Goal: Register for event/course

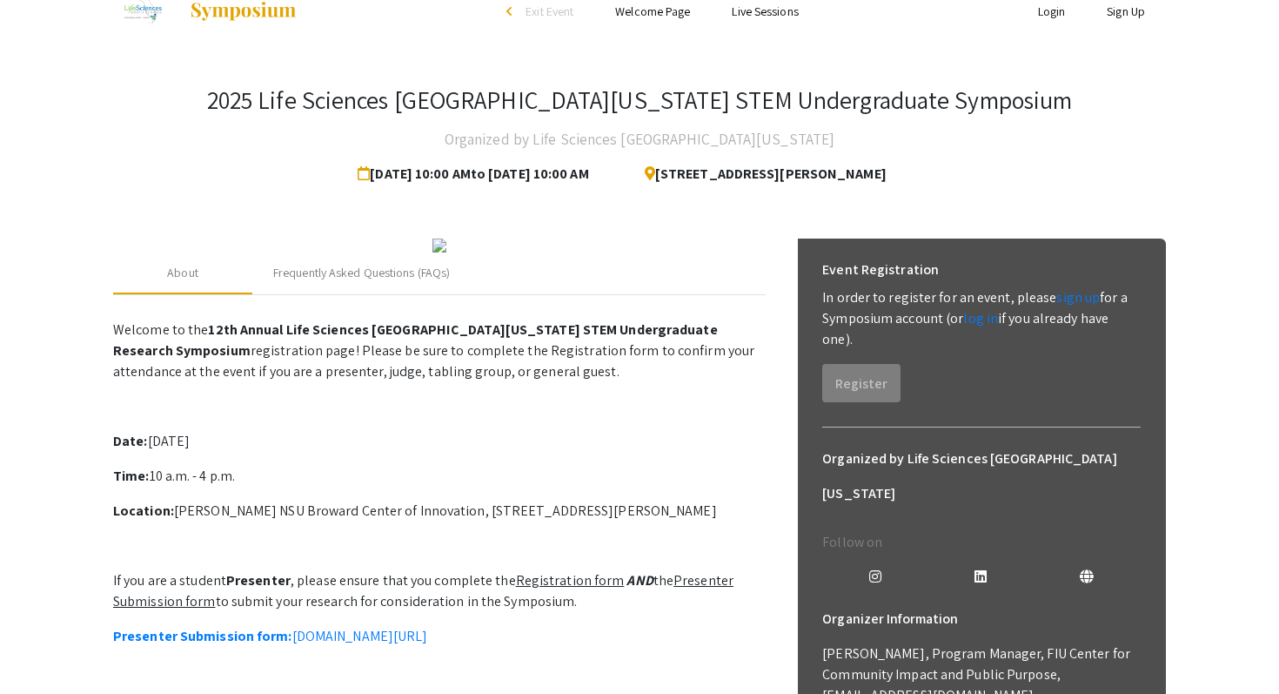
scroll to position [41, 0]
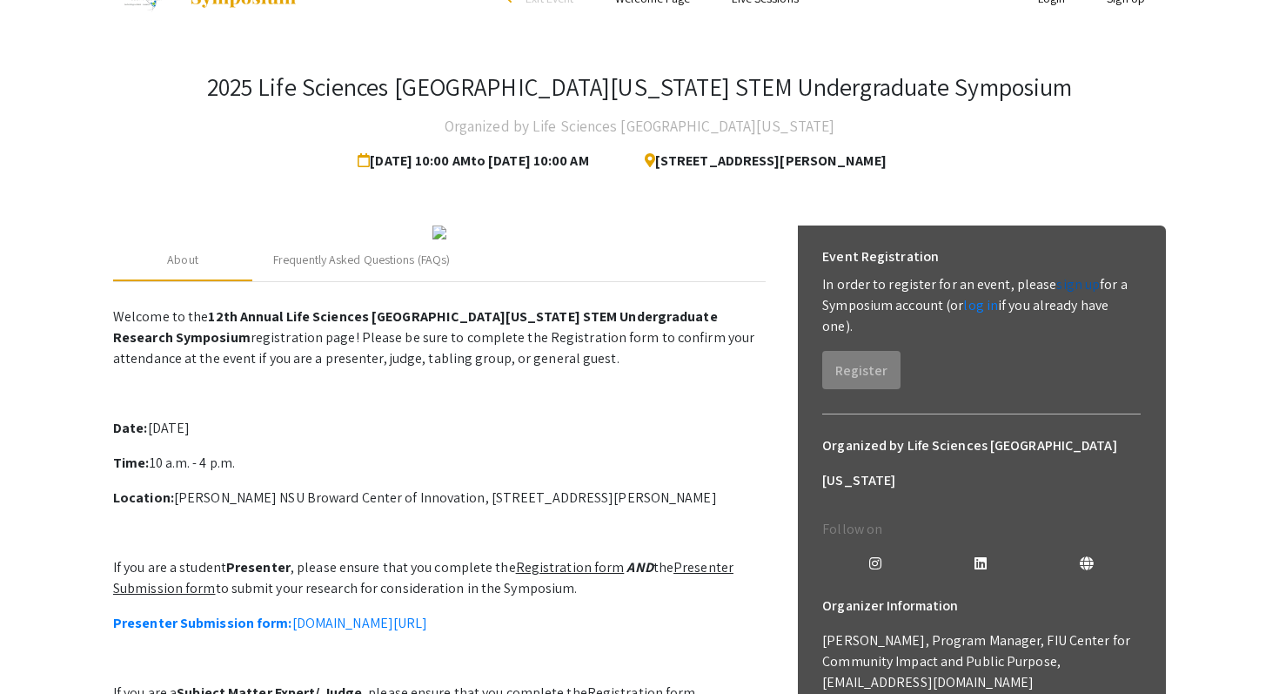
click at [1077, 288] on link "sign up" at bounding box center [1078, 284] width 44 height 18
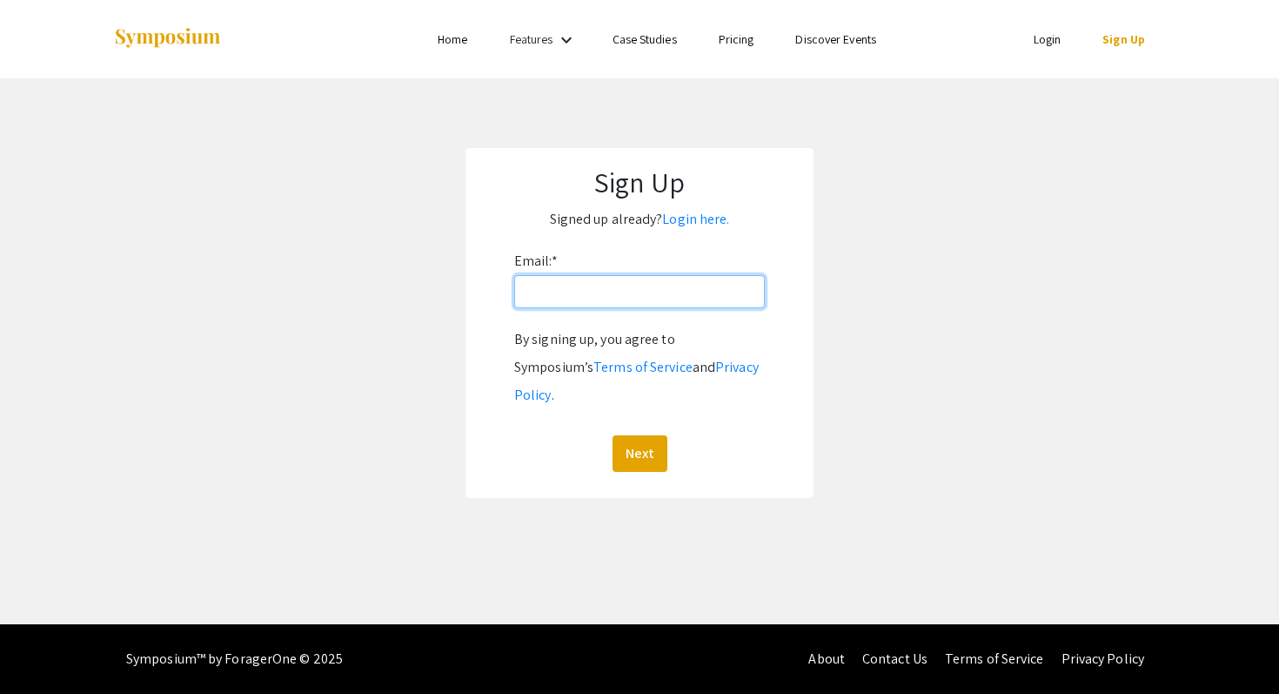
click at [642, 285] on input "Email: *" at bounding box center [639, 291] width 251 height 33
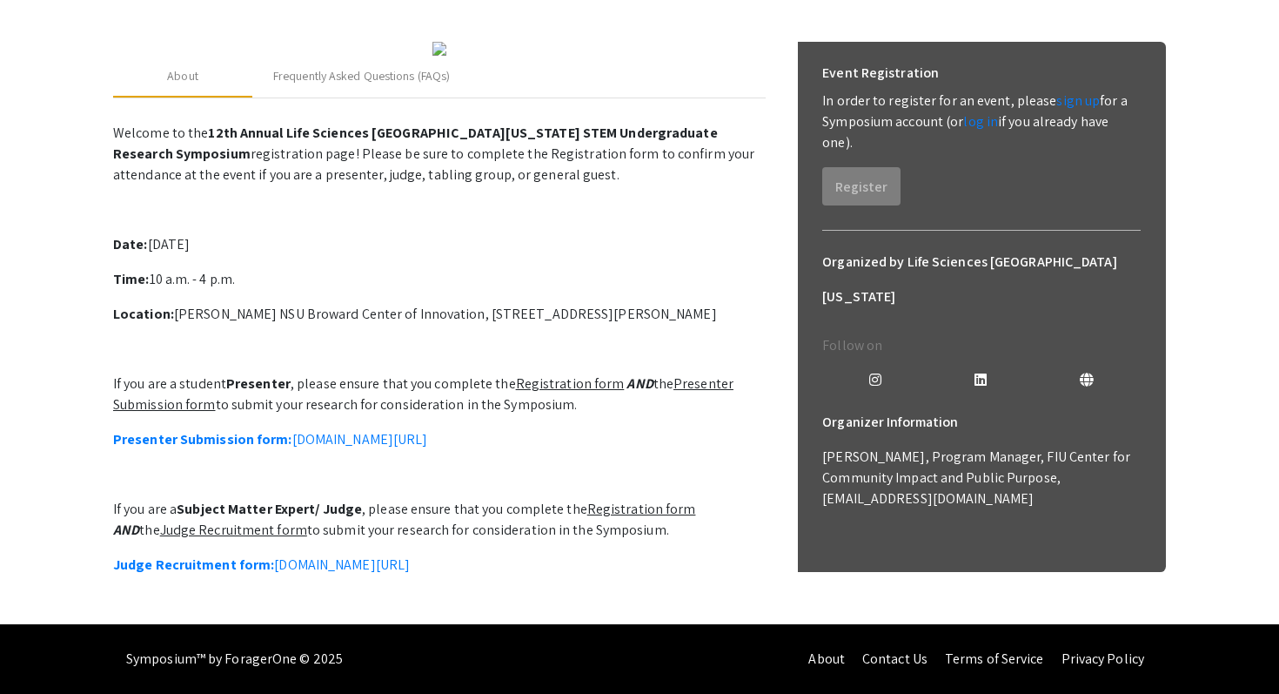
scroll to position [384, 0]
click at [427, 438] on link "Presenter Submission form: symposium.foragerone.com/lssfsymposium2025/submission" at bounding box center [270, 439] width 314 height 18
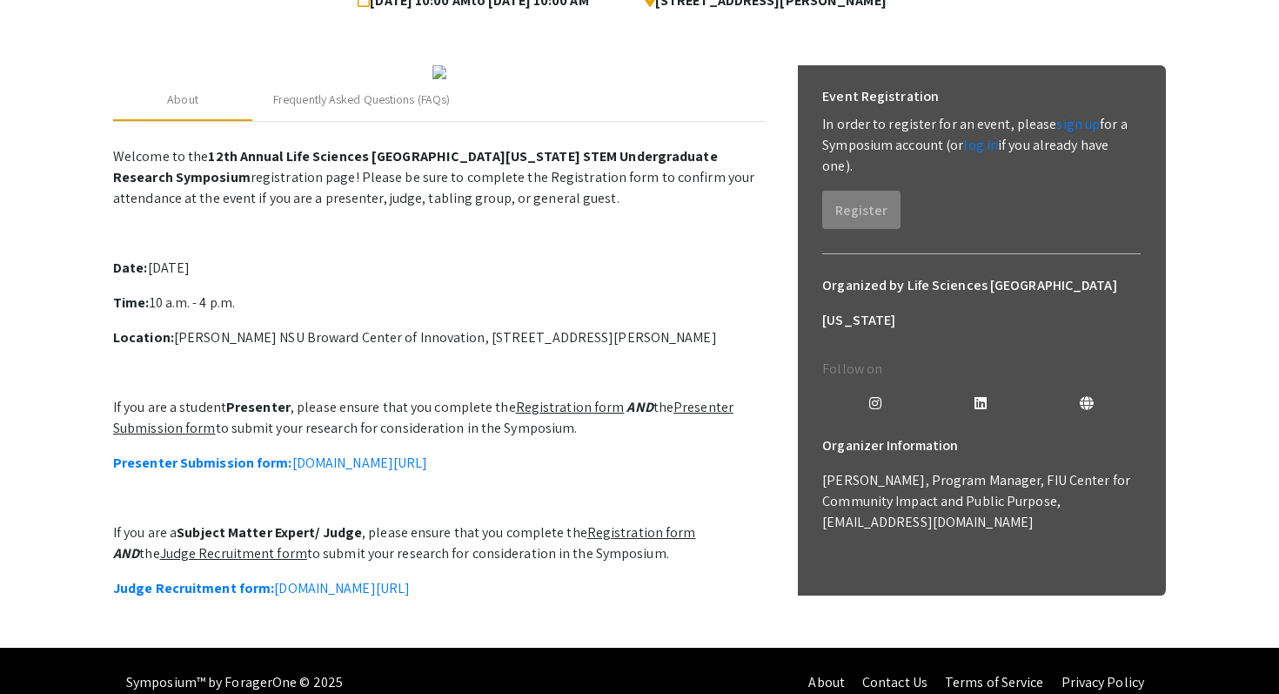
scroll to position [196, 0]
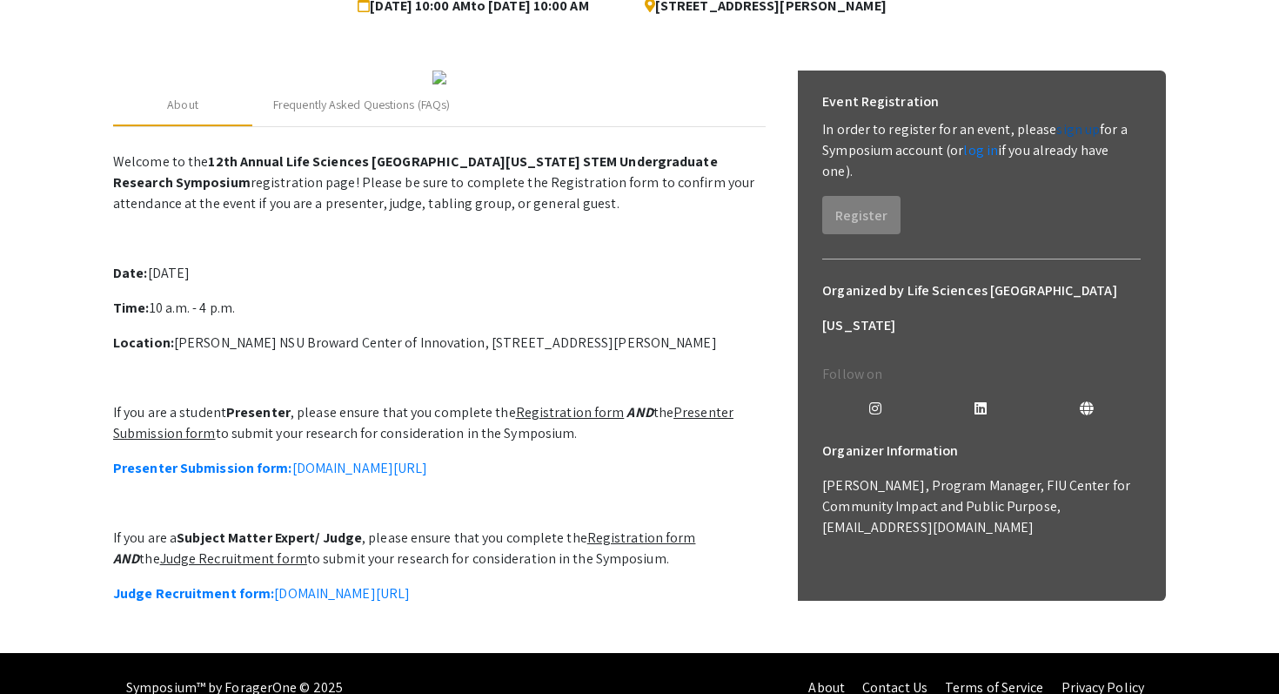
click at [1062, 127] on link "sign up" at bounding box center [1078, 129] width 44 height 18
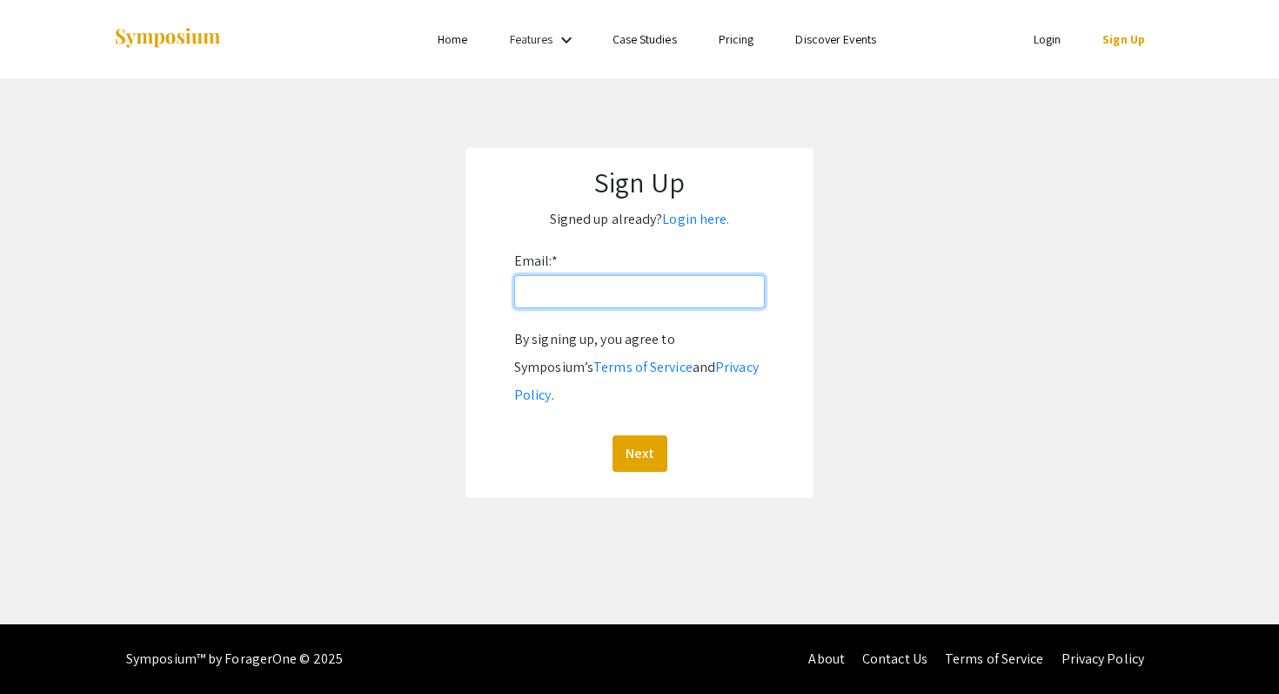
click at [694, 297] on input "Email: *" at bounding box center [639, 291] width 251 height 33
type input "rr2332@mynsu.nova.edu"
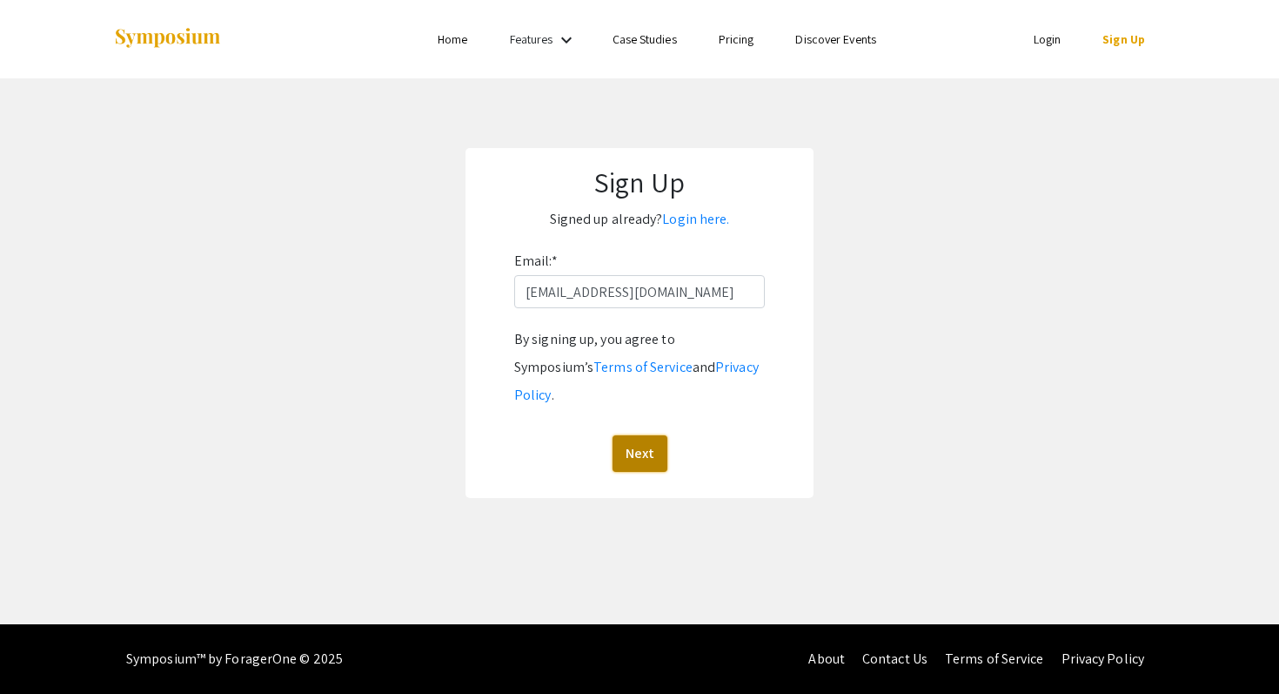
click at [654, 443] on button "Next" at bounding box center [640, 453] width 55 height 37
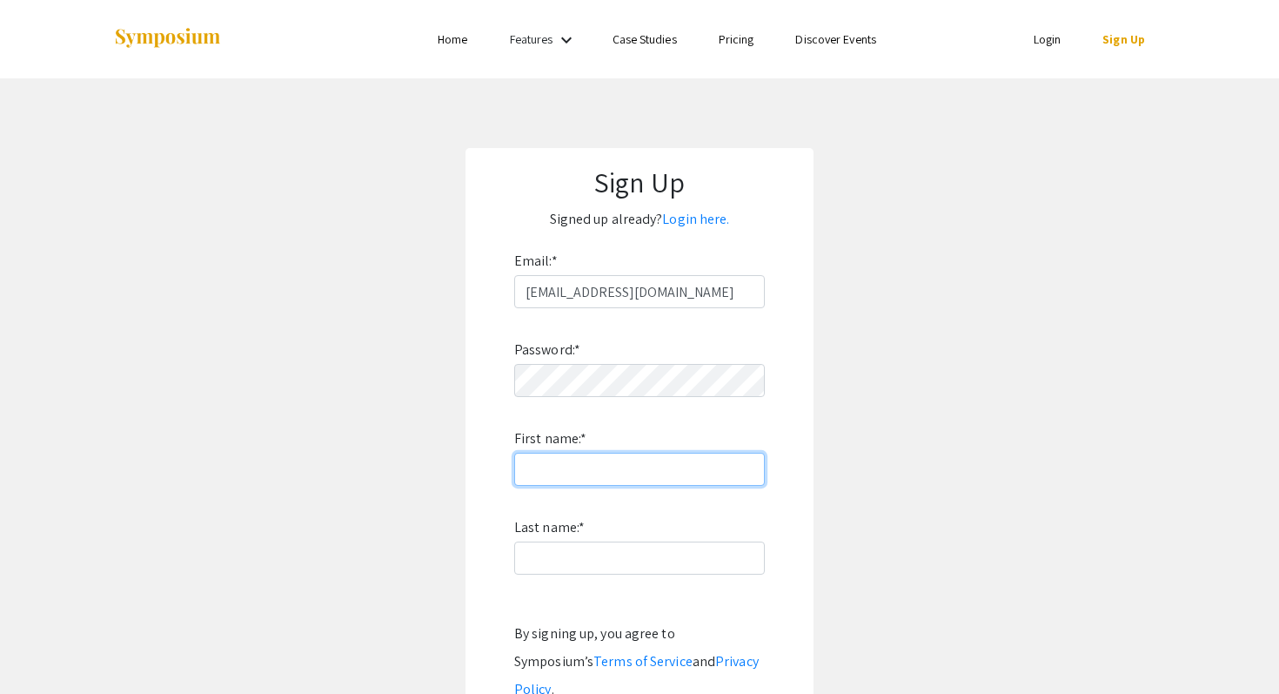
click at [599, 459] on input "First name: *" at bounding box center [639, 468] width 251 height 33
type input "Ranae"
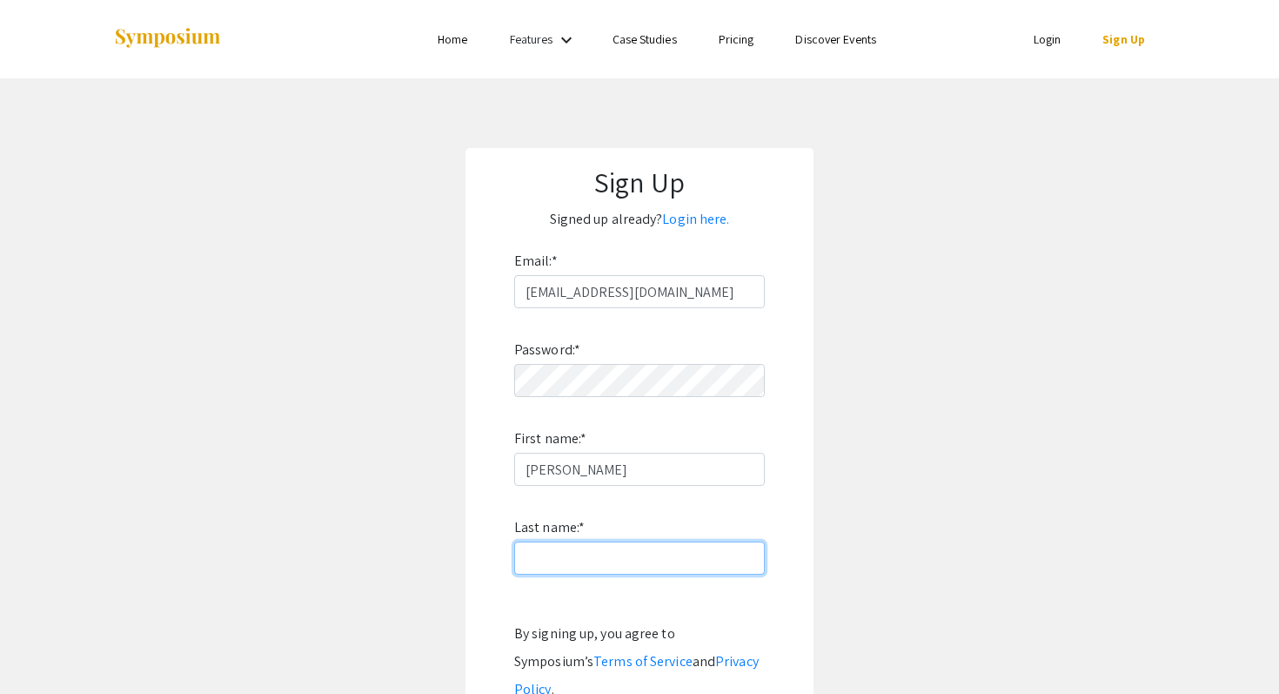
type input "Roy"
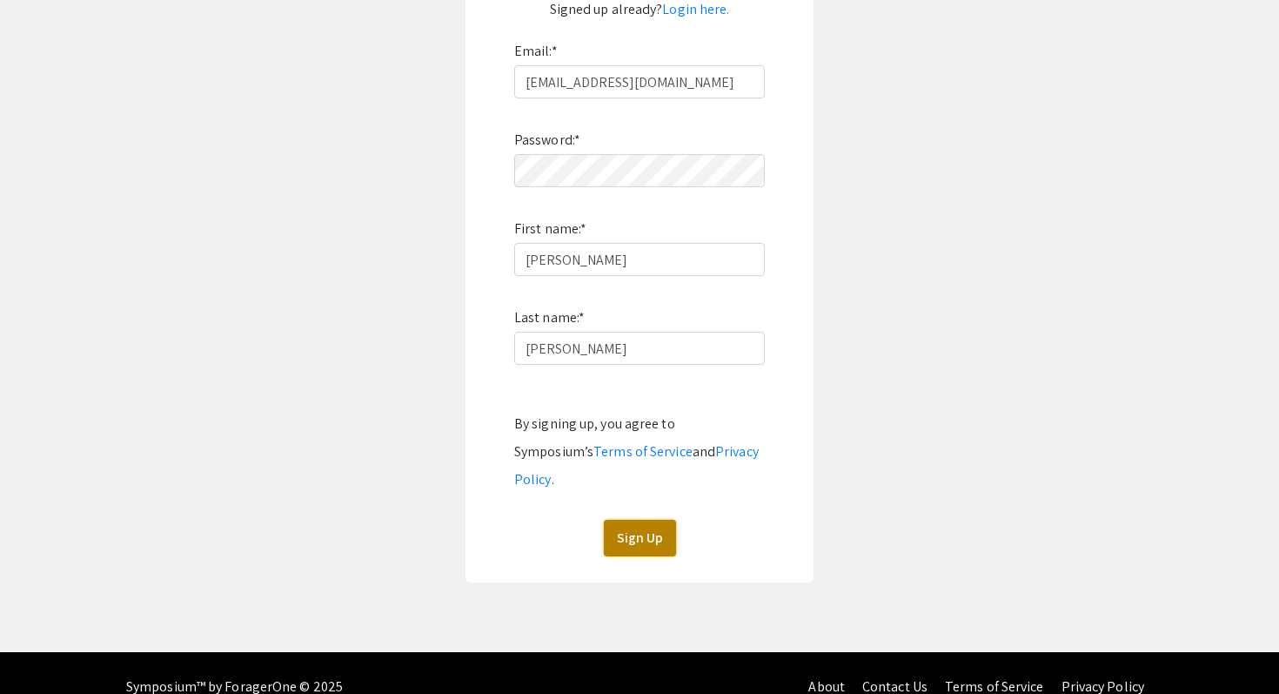
click at [642, 519] on button "Sign Up" at bounding box center [640, 537] width 72 height 37
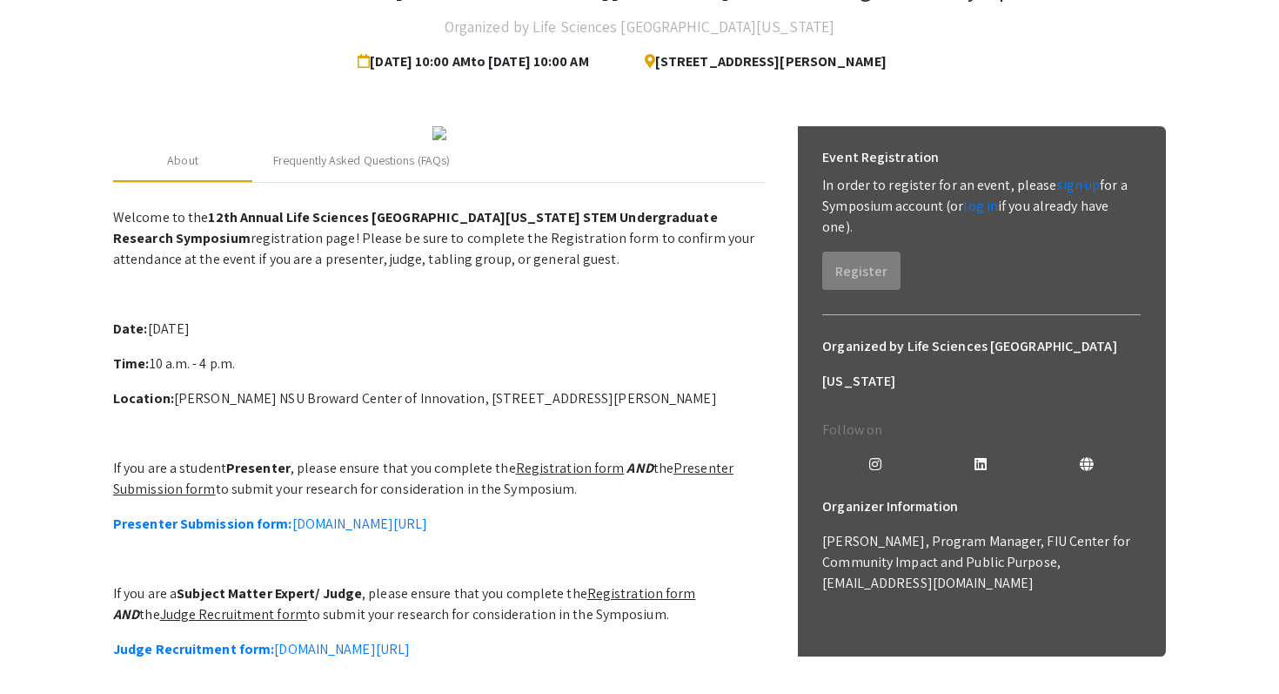
scroll to position [152, 0]
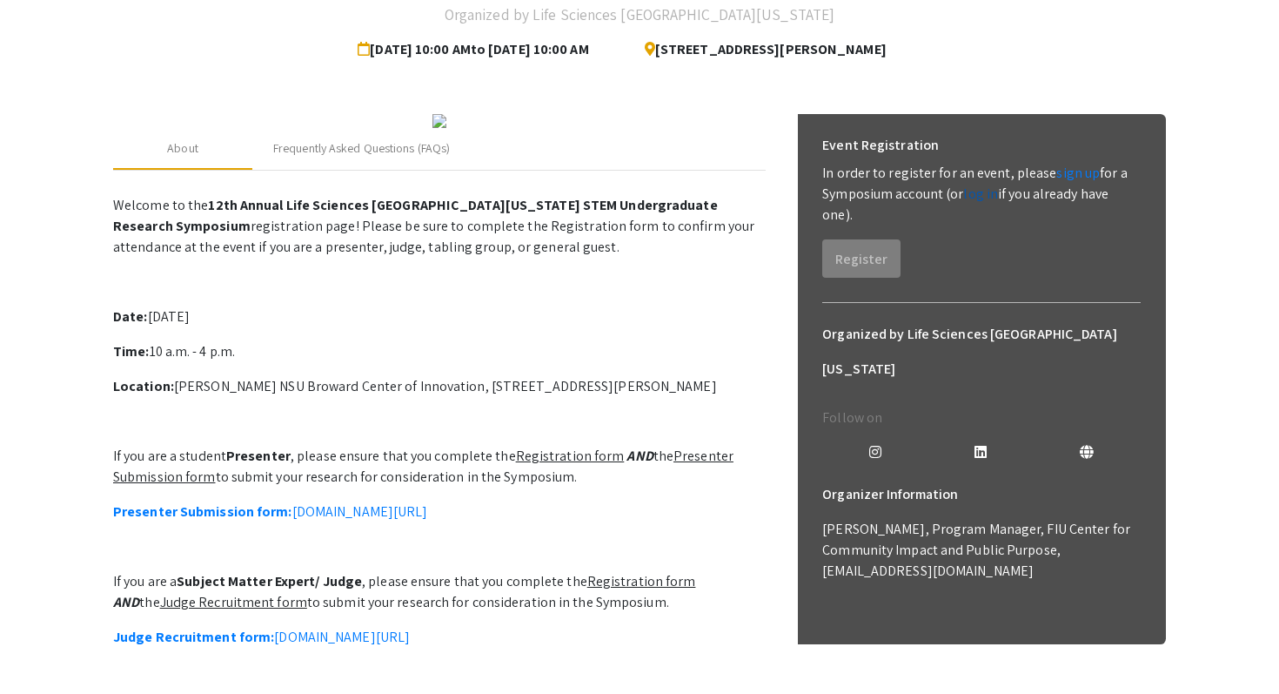
click at [993, 196] on link "log in" at bounding box center [980, 193] width 35 height 18
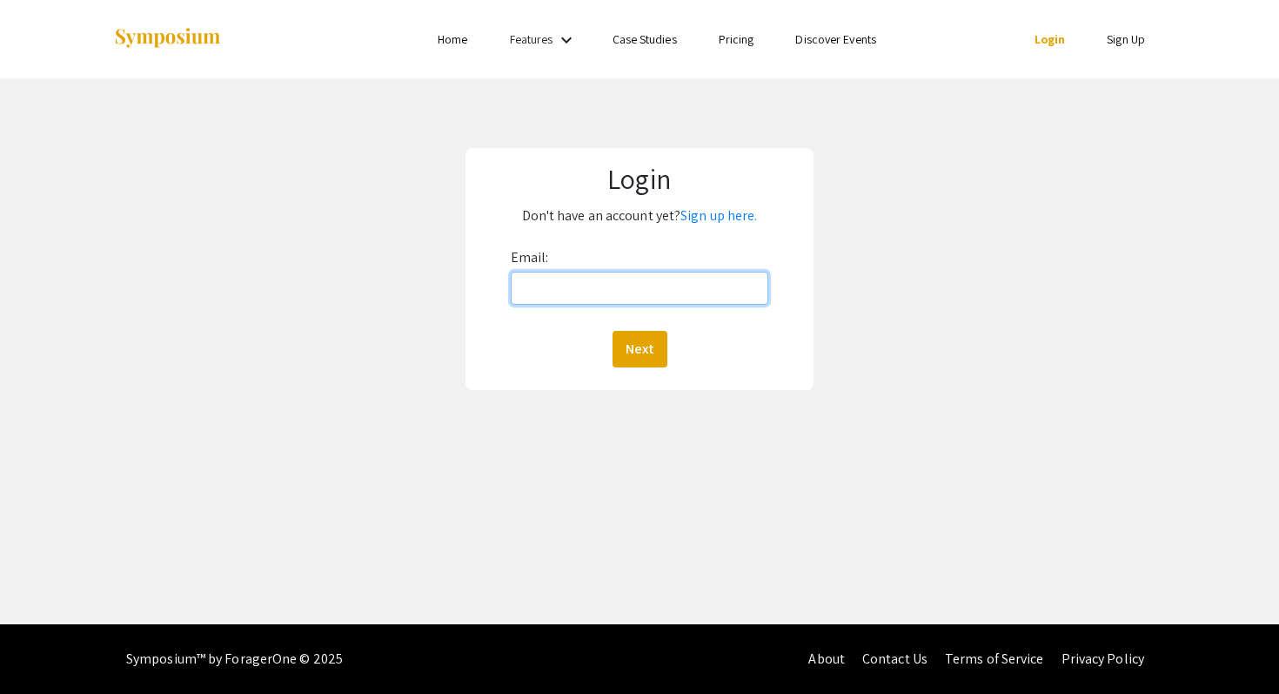
click at [673, 298] on input "Email:" at bounding box center [640, 287] width 258 height 33
type input "rr2332@mynsu.nova.edu"
click at [653, 338] on button "Next" at bounding box center [640, 349] width 55 height 37
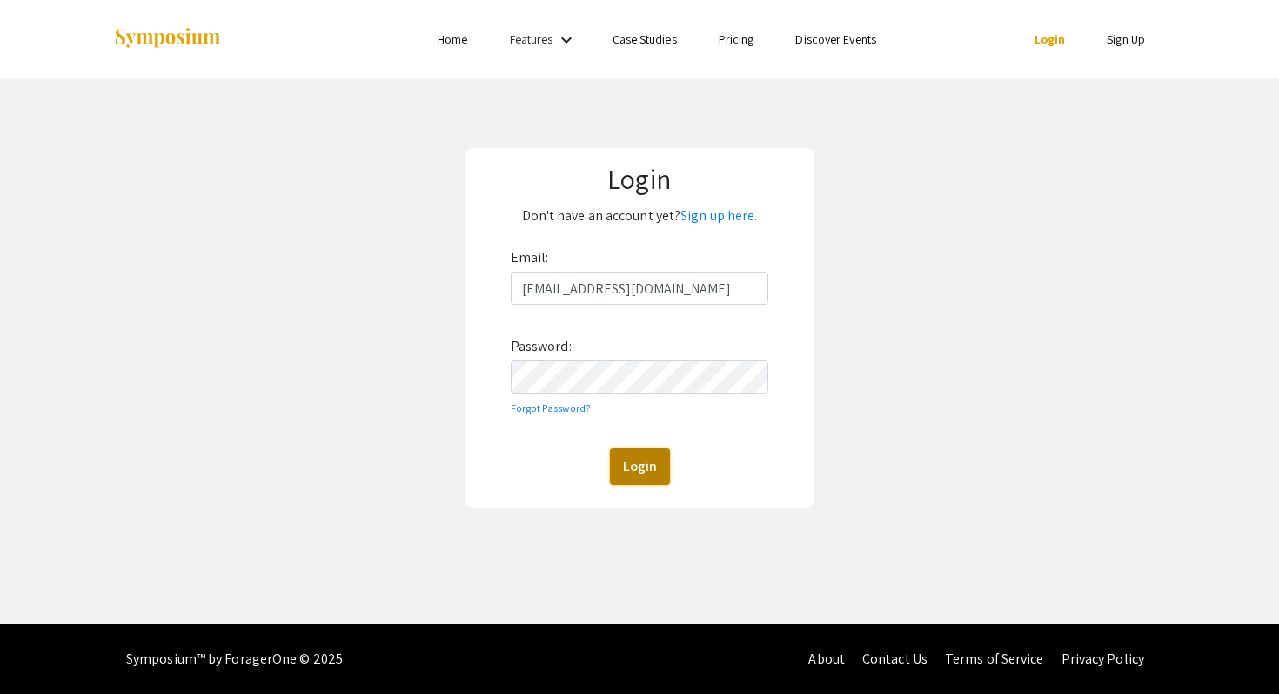
click at [636, 472] on button "Login" at bounding box center [640, 466] width 60 height 37
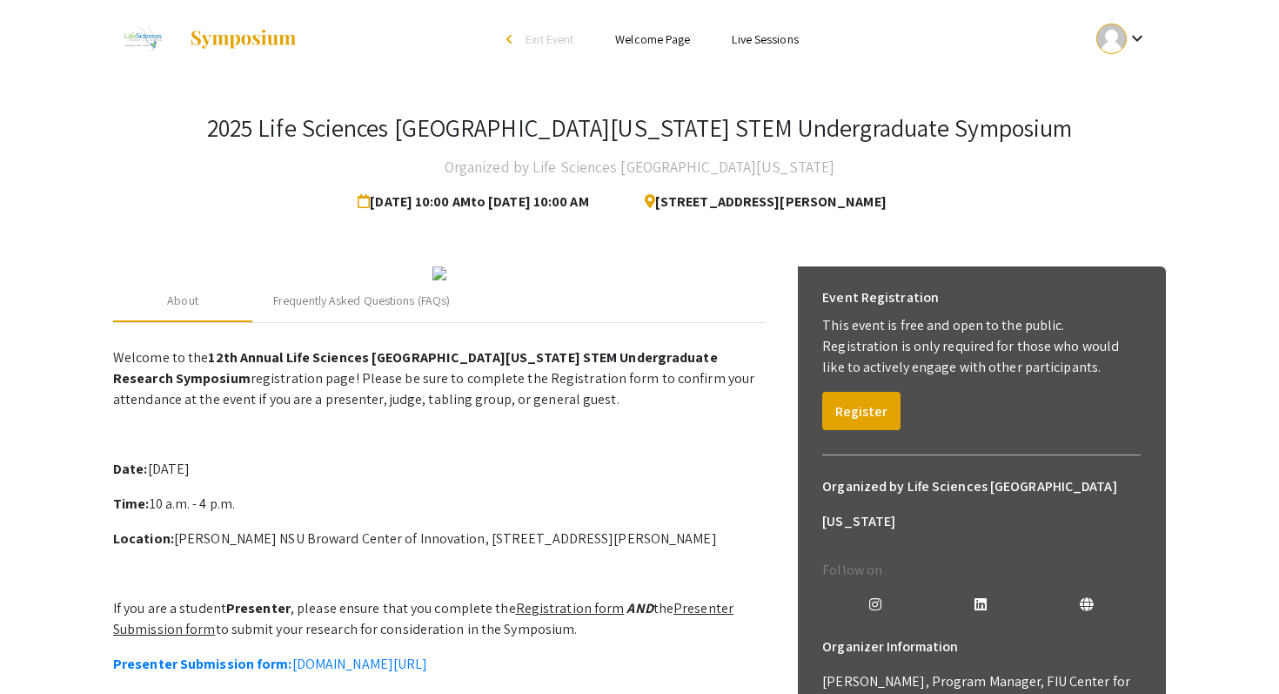
scroll to position [103, 0]
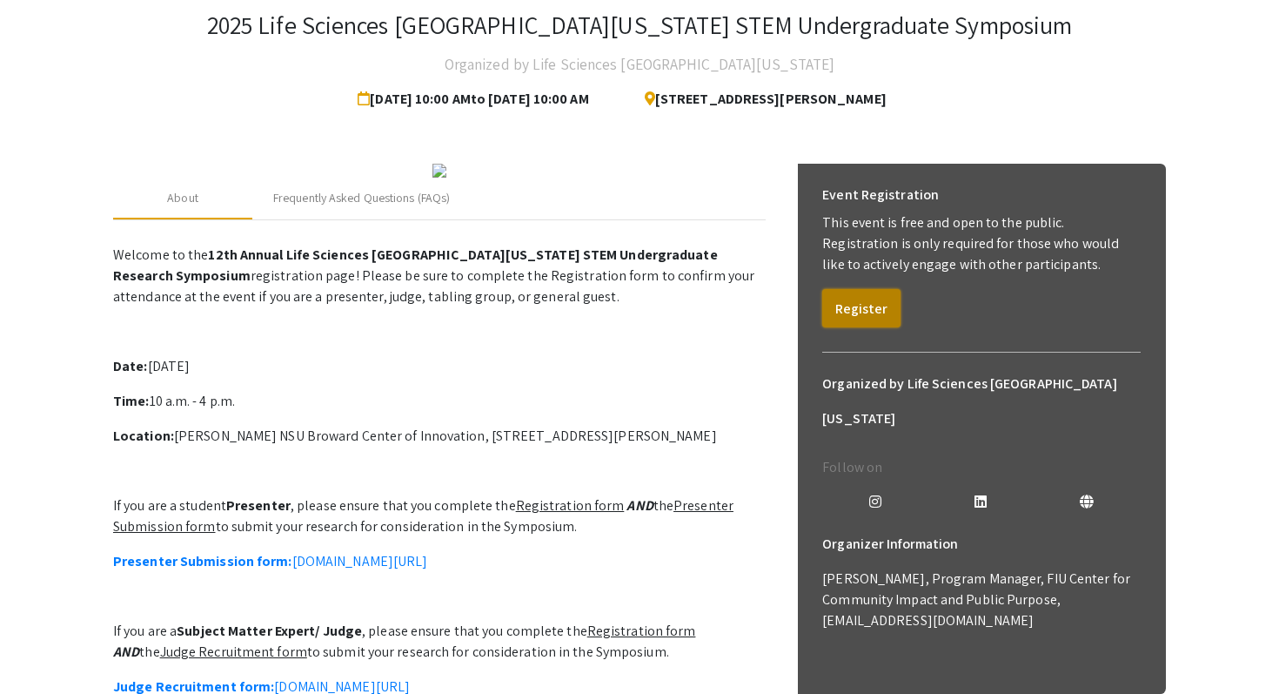
click at [872, 309] on button "Register" at bounding box center [861, 308] width 78 height 38
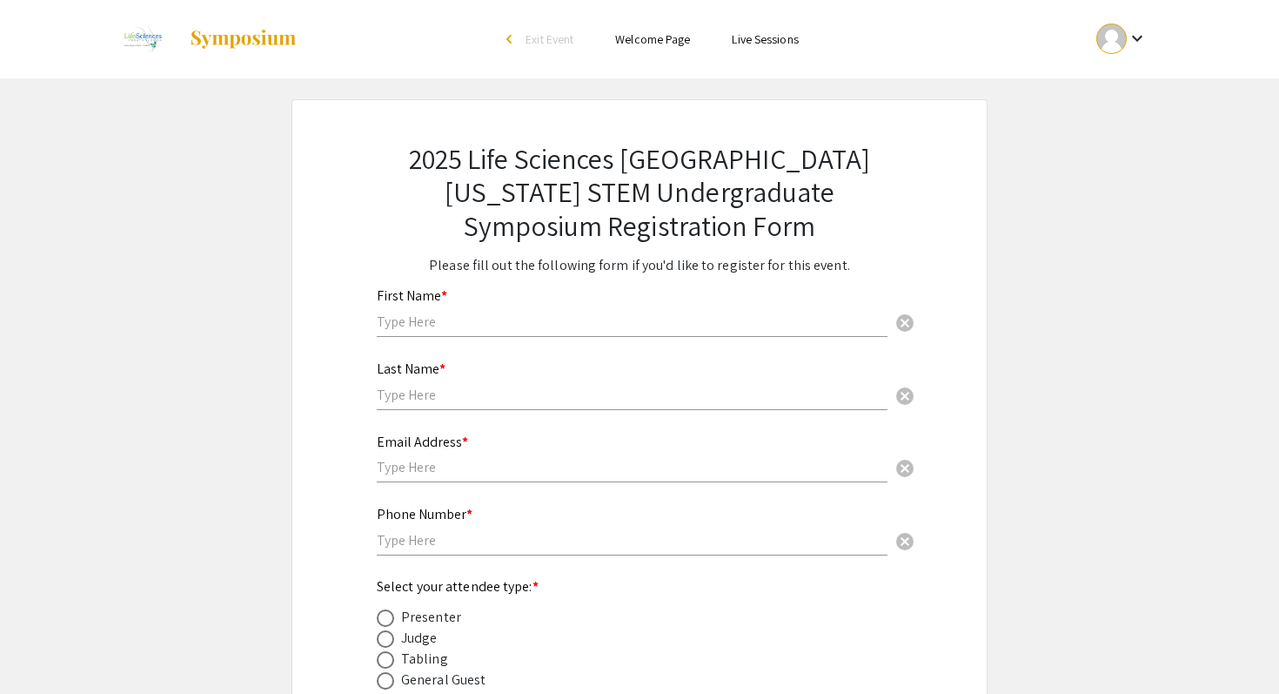
click at [700, 330] on input "text" at bounding box center [632, 321] width 511 height 18
type input "Roy"
type input "Ranae"
click at [498, 468] on input "text" at bounding box center [632, 467] width 511 height 18
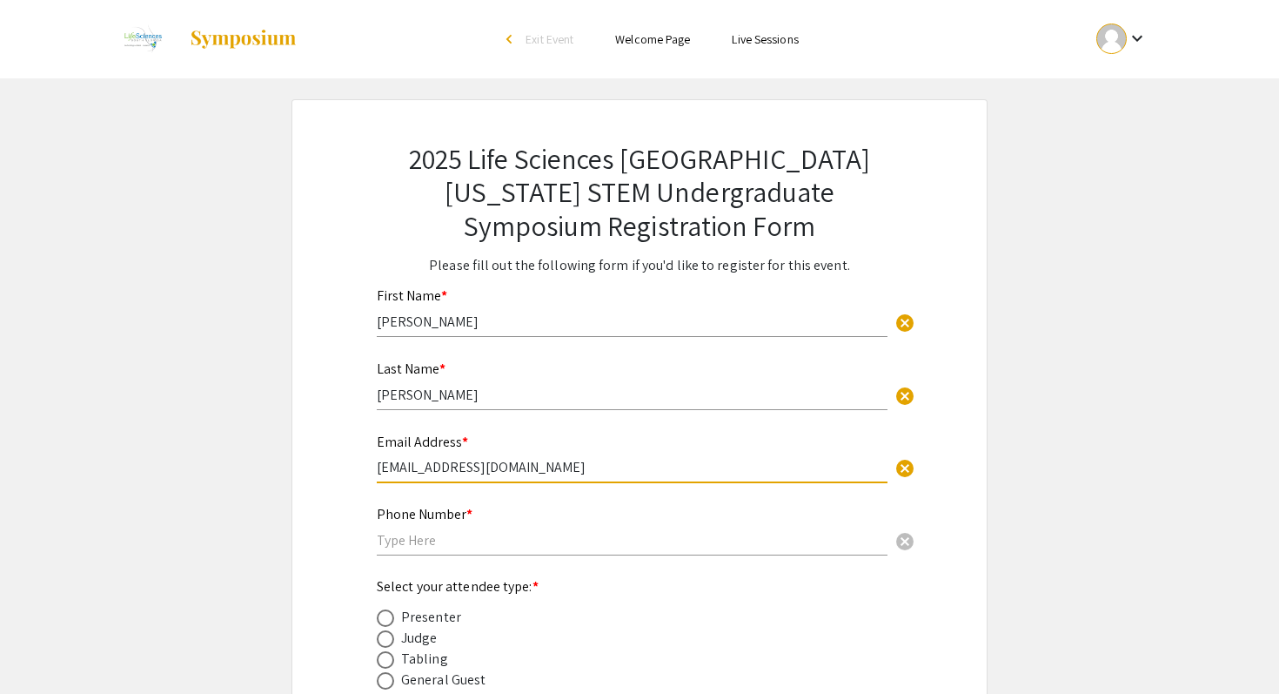
type input "rr2332@mynsu.nova.edu"
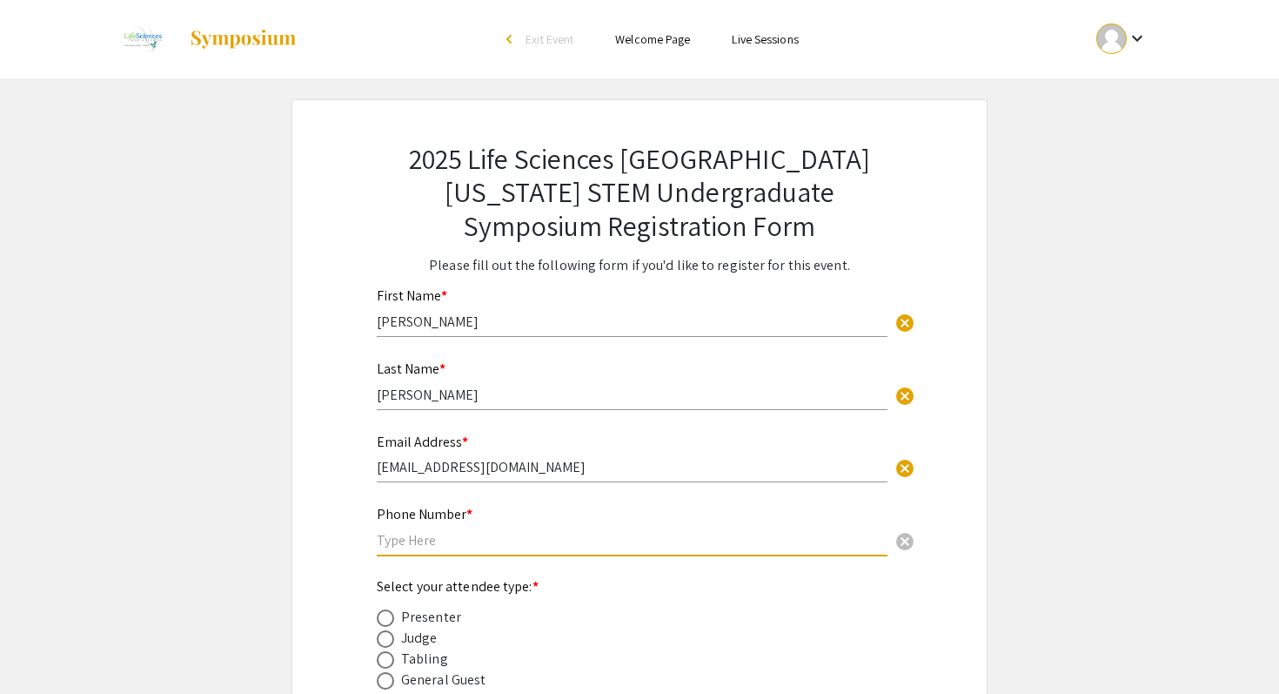
click at [424, 544] on input "text" at bounding box center [632, 540] width 511 height 18
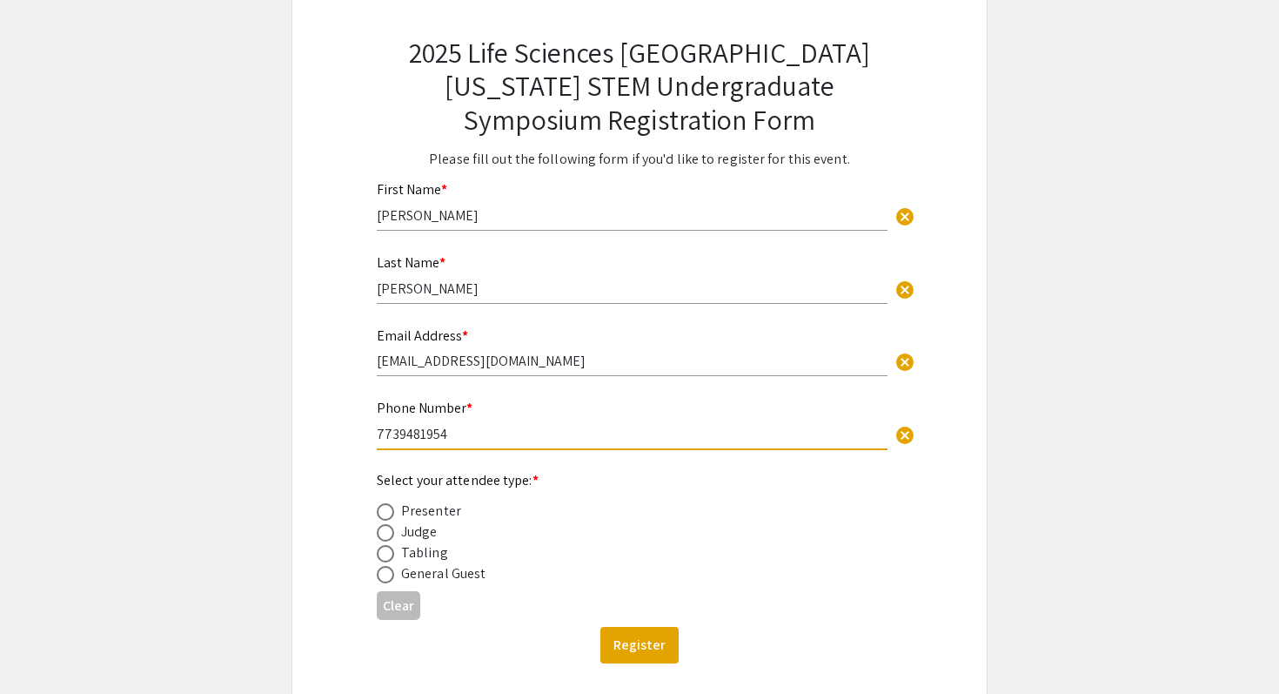
scroll to position [129, 0]
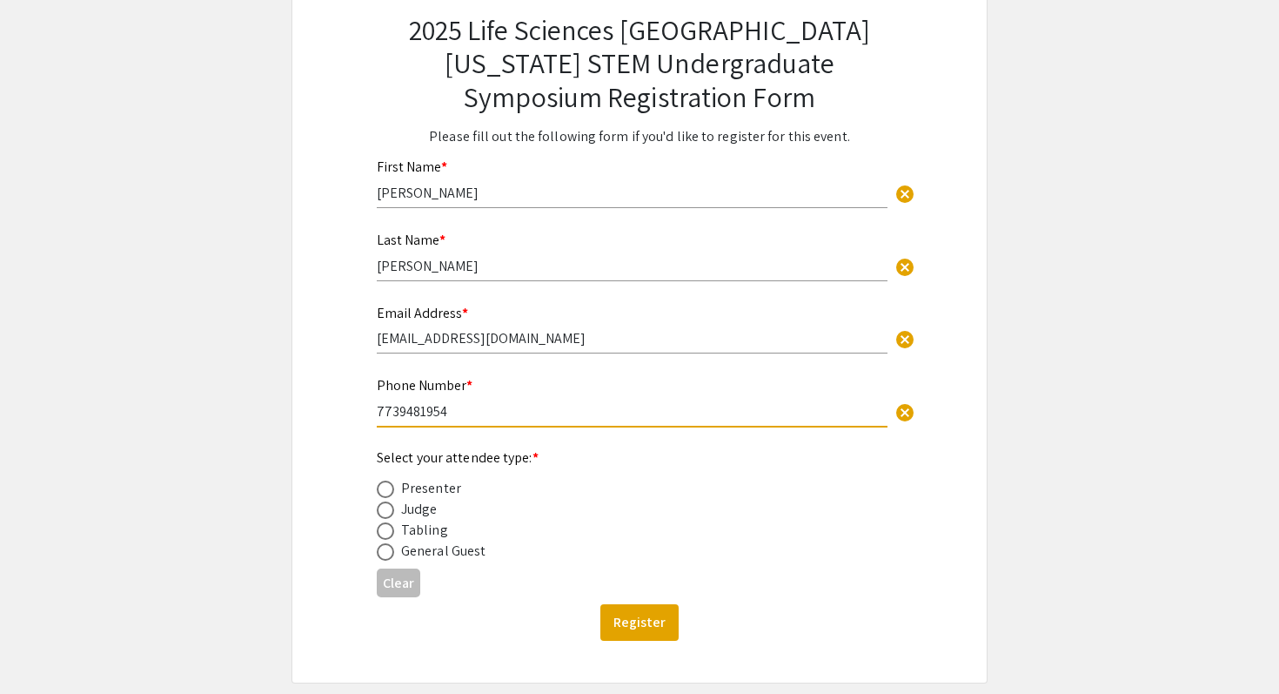
type input "7739481954"
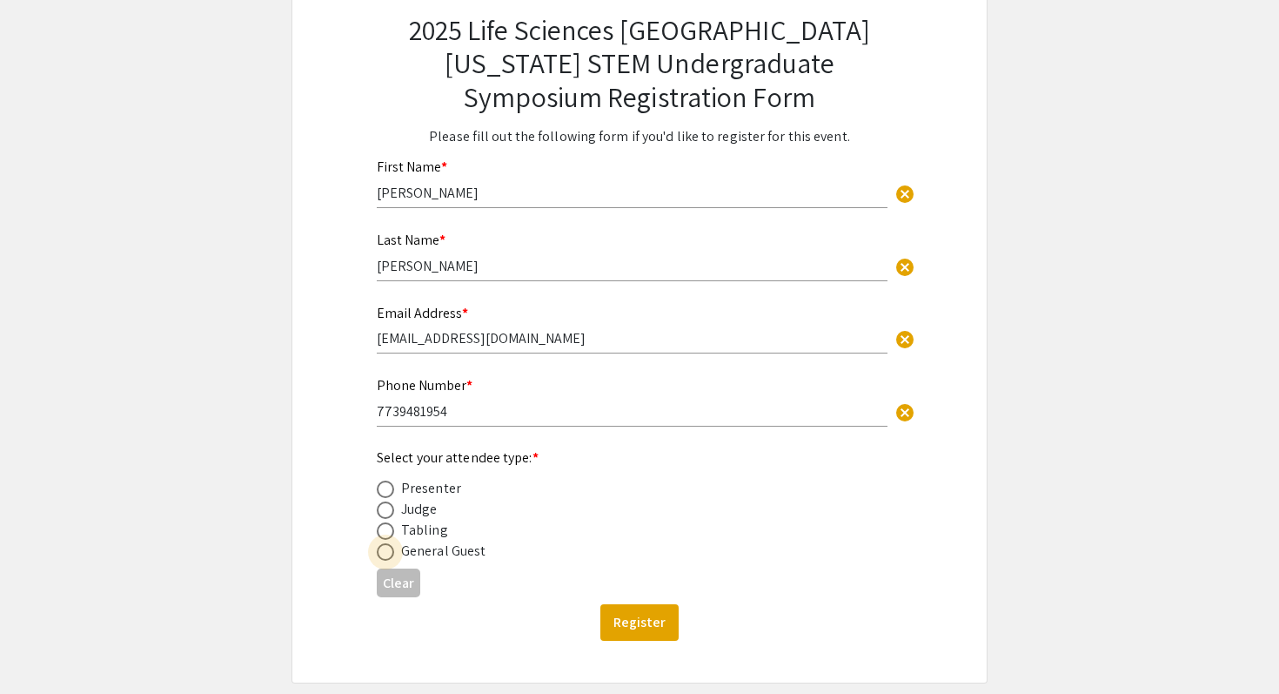
click at [380, 550] on span at bounding box center [385, 551] width 17 height 17
click at [380, 550] on input "radio" at bounding box center [385, 551] width 17 height 17
radio input "true"
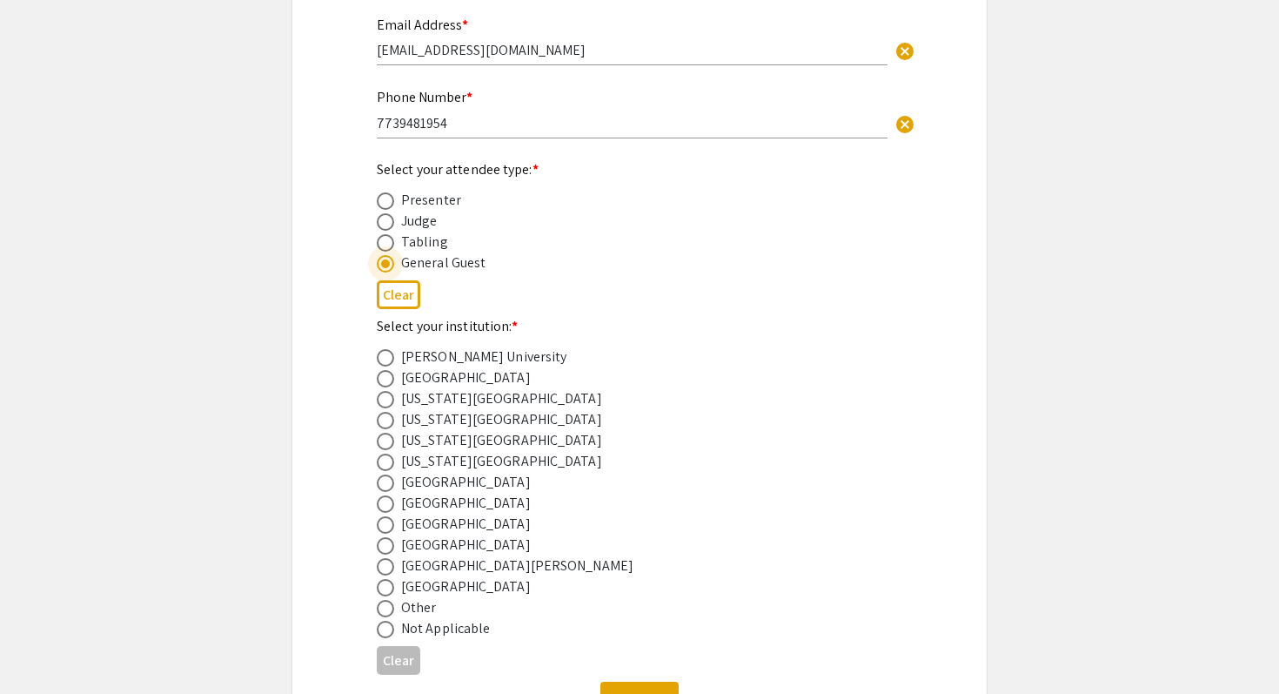
scroll to position [432, 0]
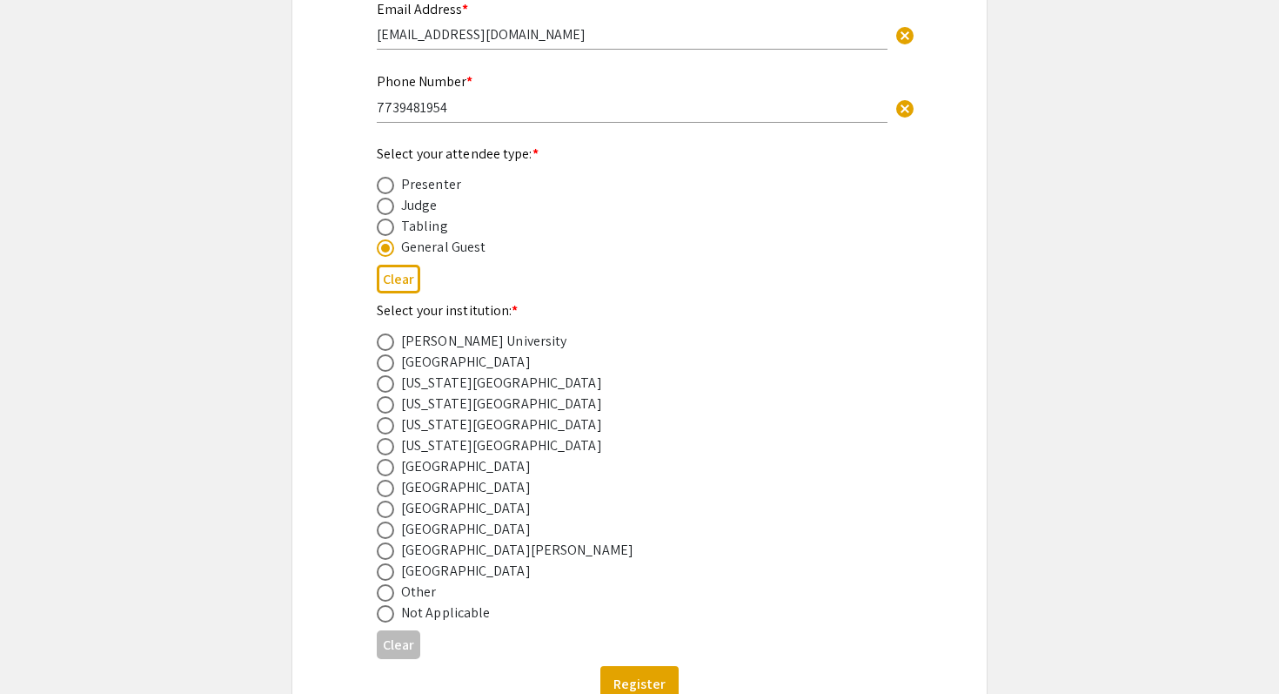
click at [440, 511] on div "Nova Southeastern University" at bounding box center [466, 508] width 130 height 21
click at [385, 512] on span at bounding box center [385, 508] width 17 height 17
click at [385, 512] on input "radio" at bounding box center [385, 508] width 17 height 17
radio input "true"
click at [1042, 172] on app-registration-form-submission "2025 Life Sciences South Florida STEM Undergraduate Symposium Registration Form…" at bounding box center [639, 206] width 1279 height 1078
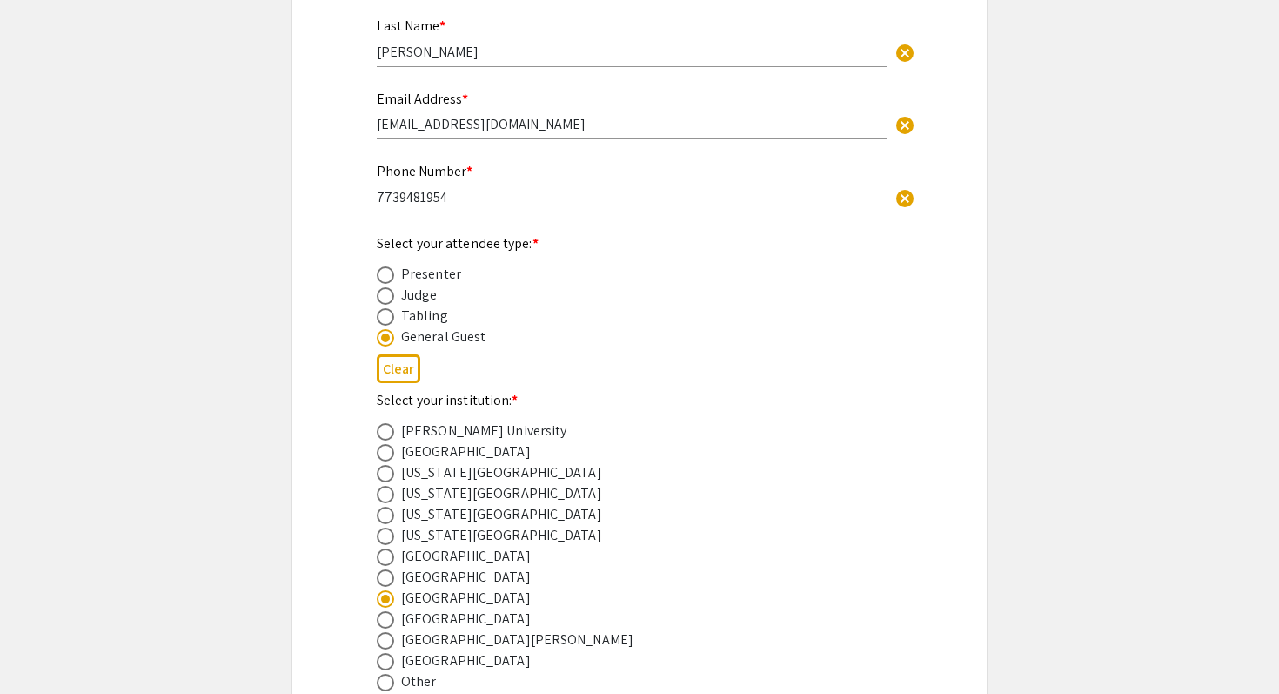
scroll to position [578, 0]
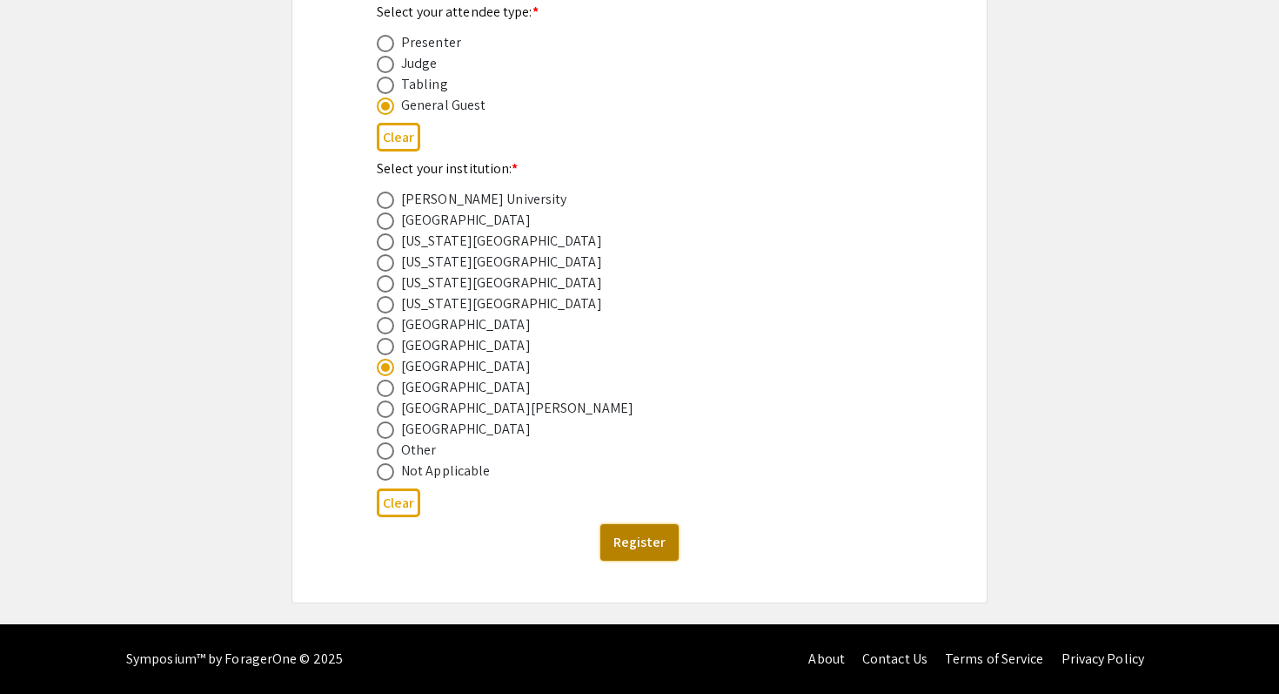
click at [641, 553] on button "Register" at bounding box center [639, 542] width 78 height 37
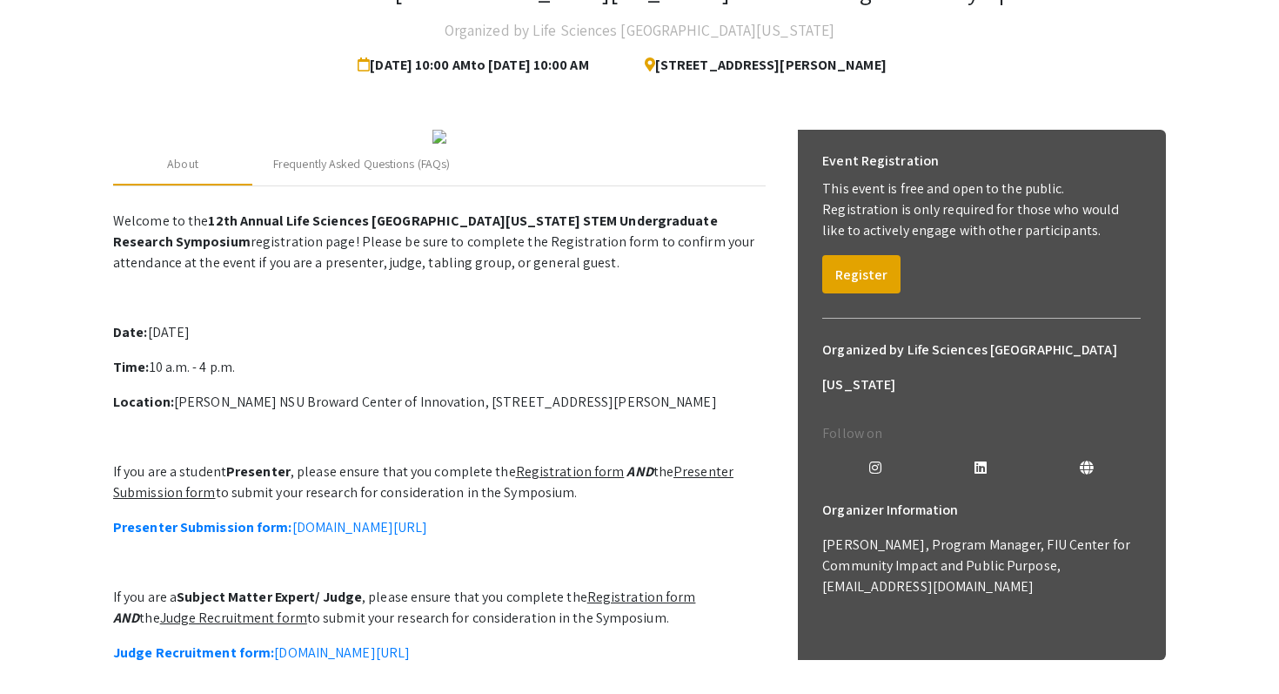
scroll to position [140, 0]
